Goal: Transaction & Acquisition: Purchase product/service

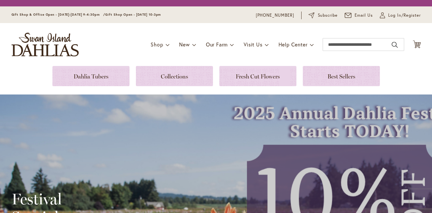
click at [91, 80] on link at bounding box center [90, 76] width 77 height 20
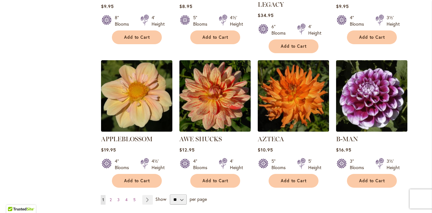
scroll to position [599, 0]
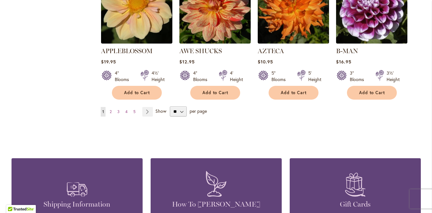
click at [200, 108] on span "per page" at bounding box center [198, 111] width 17 height 6
click at [178, 106] on select "** ** ** **" at bounding box center [178, 111] width 17 height 10
select select "**"
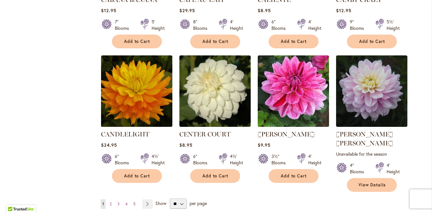
scroll to position [2156, 0]
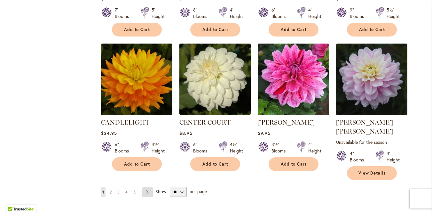
click at [144, 187] on link "Page Next" at bounding box center [147, 192] width 11 height 10
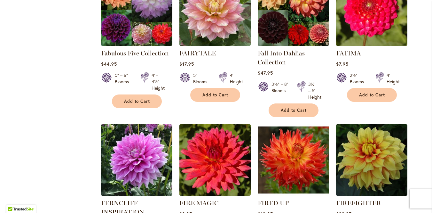
scroll to position [2185, 0]
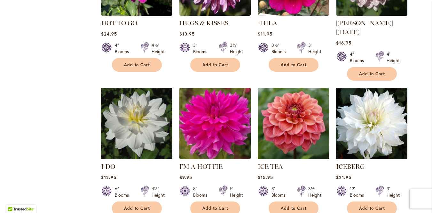
scroll to position [2180, 0]
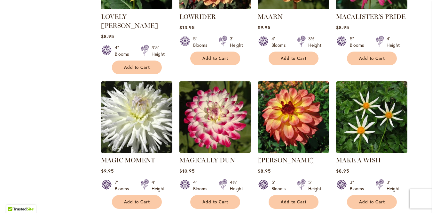
scroll to position [1919, 0]
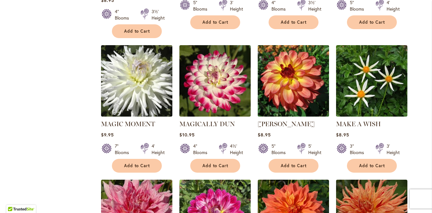
click at [307, 43] on img at bounding box center [293, 80] width 75 height 75
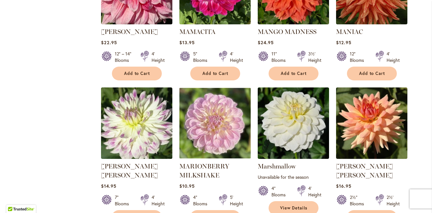
scroll to position [2190, 0]
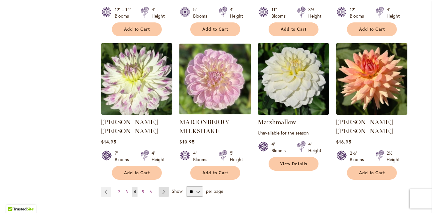
click at [161, 187] on link "Page Next" at bounding box center [164, 192] width 11 height 10
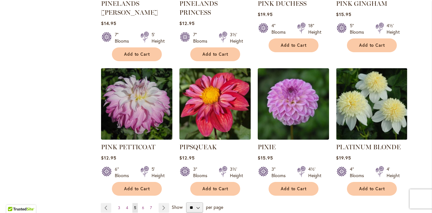
scroll to position [2219, 0]
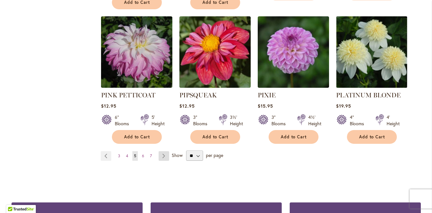
click at [163, 151] on link "Page Next" at bounding box center [164, 156] width 11 height 10
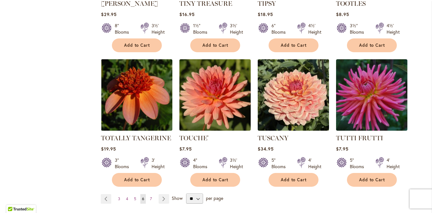
scroll to position [2153, 0]
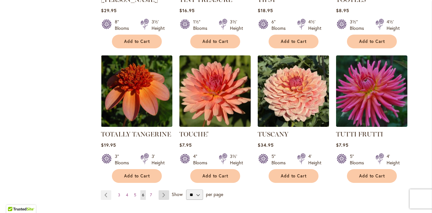
click at [161, 190] on link "Page Next" at bounding box center [164, 195] width 11 height 10
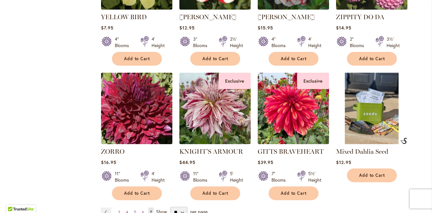
scroll to position [985, 0]
